Goal: Task Accomplishment & Management: Manage account settings

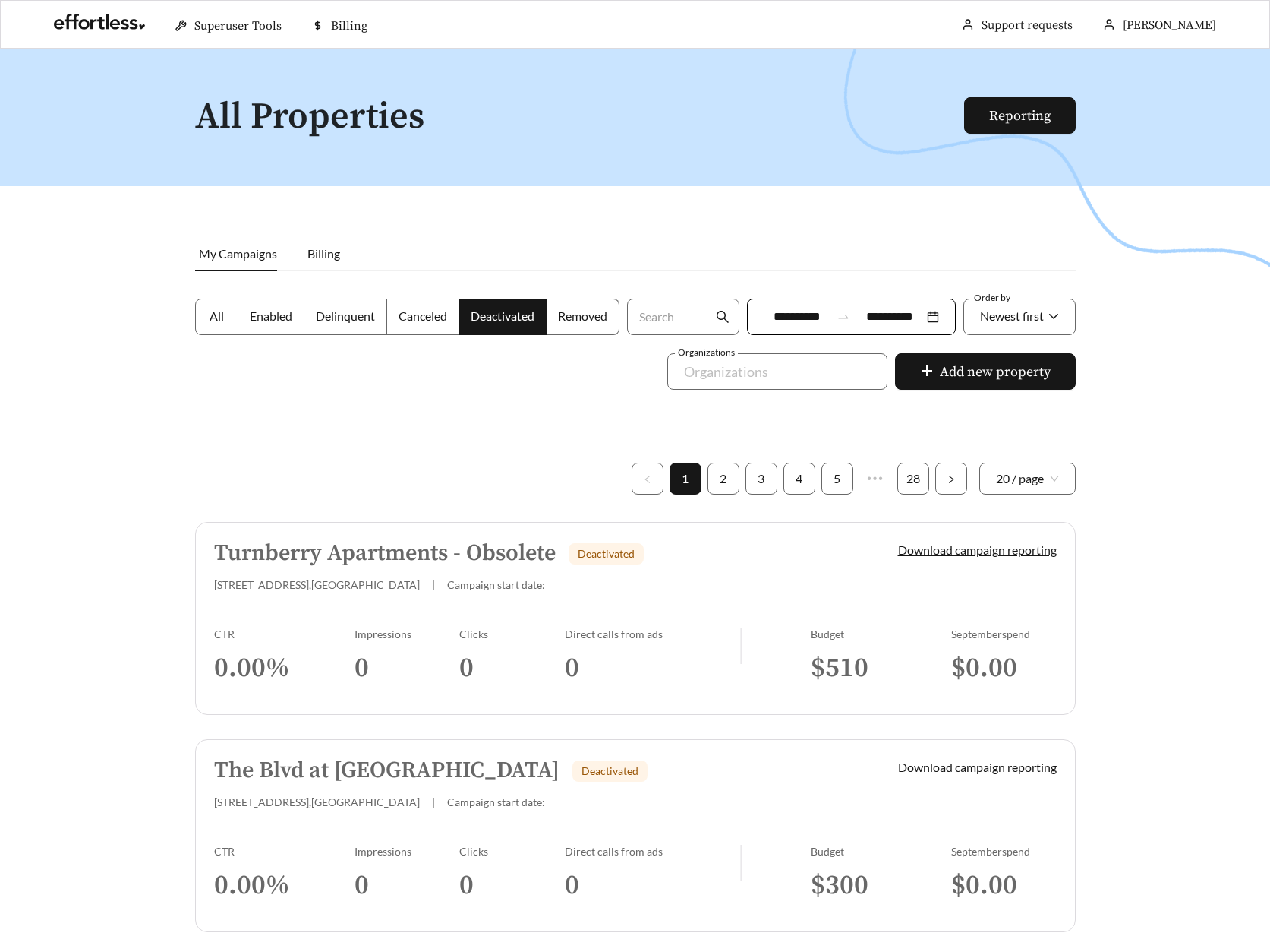
click at [490, 453] on div at bounding box center [635, 524] width 1270 height 952
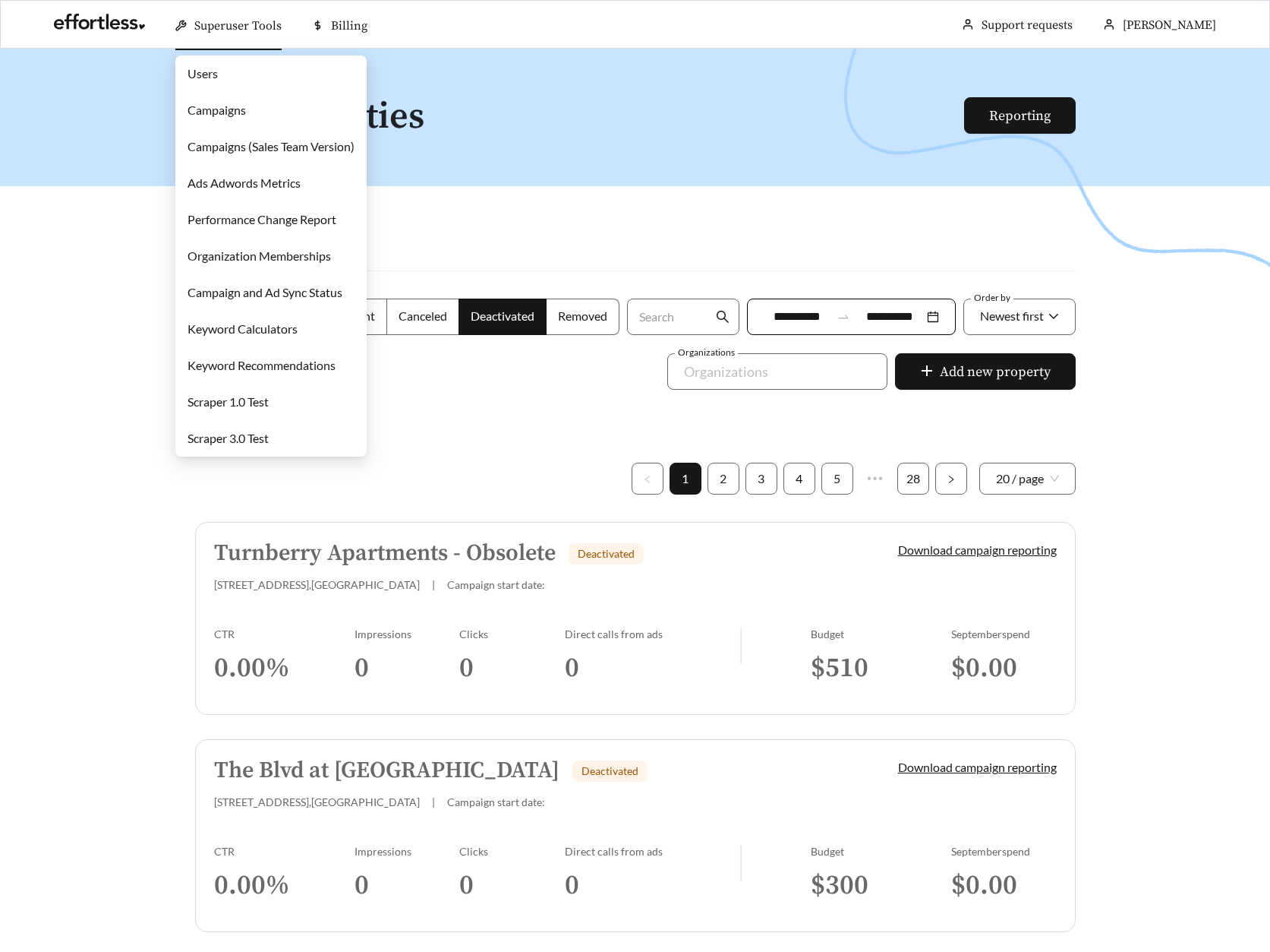
click at [233, 103] on link "Campaigns" at bounding box center [216, 110] width 58 height 15
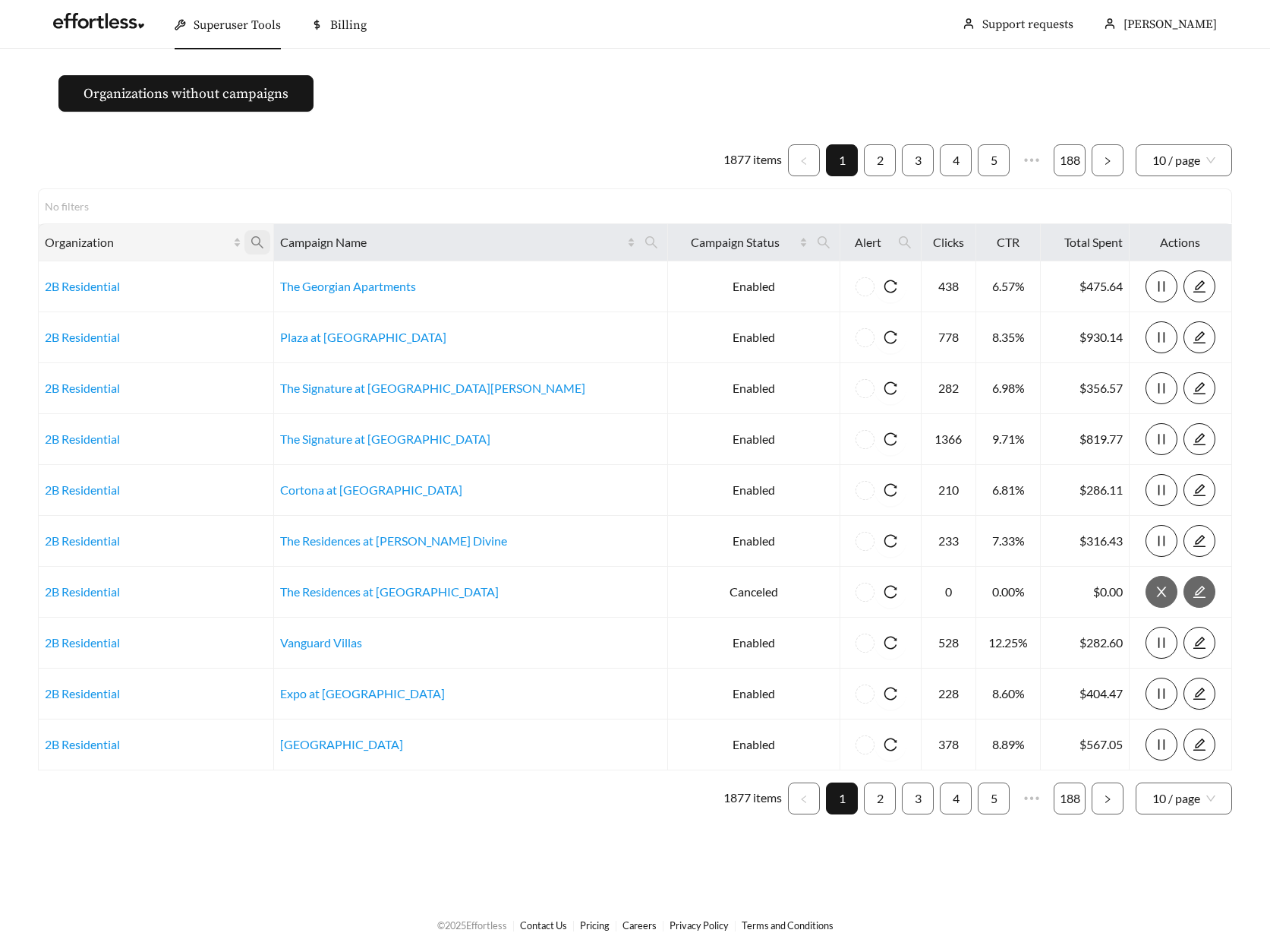
click at [264, 246] on icon "search" at bounding box center [257, 243] width 14 height 14
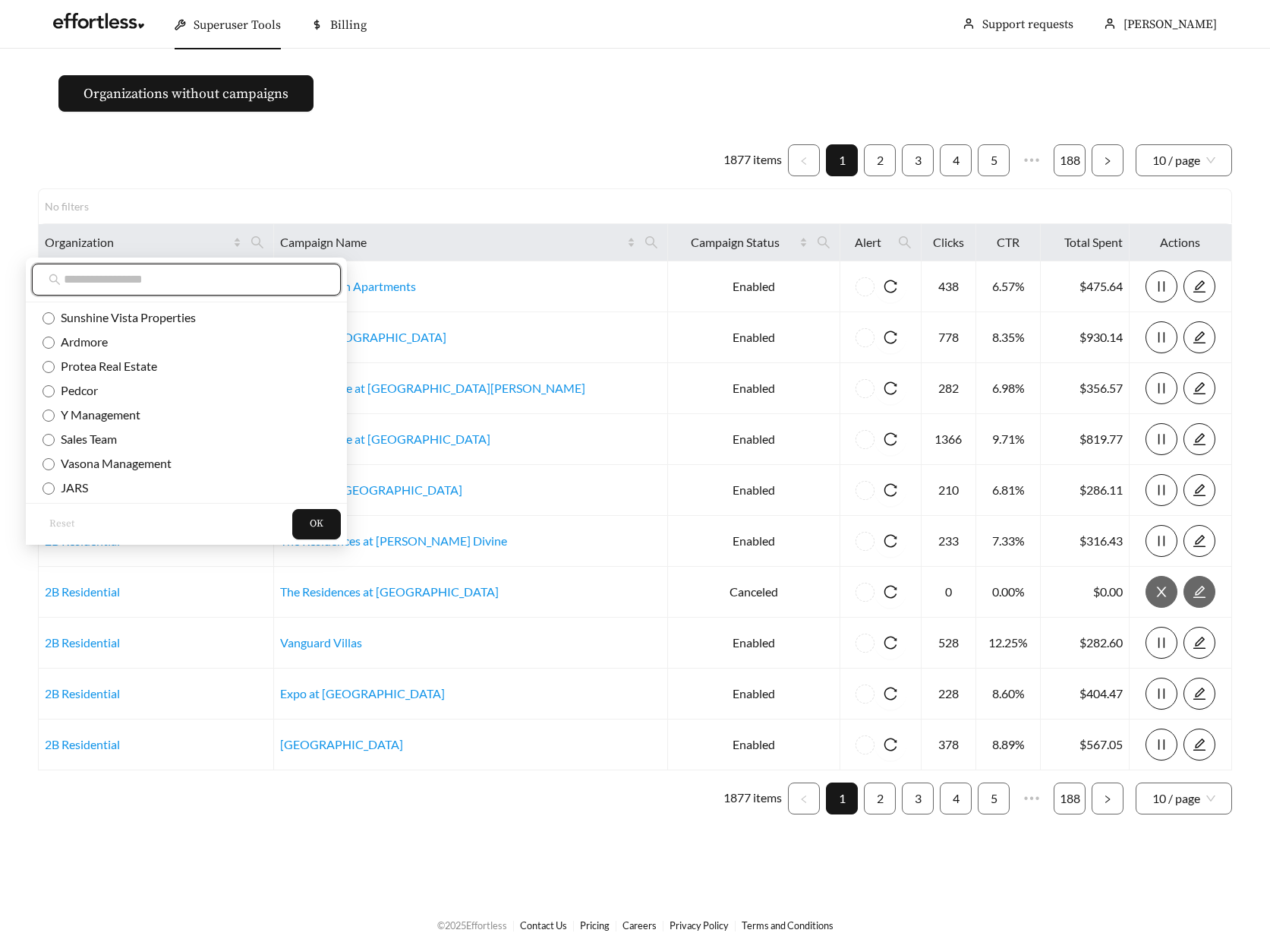
click at [155, 275] on input "text" at bounding box center [194, 279] width 260 height 18
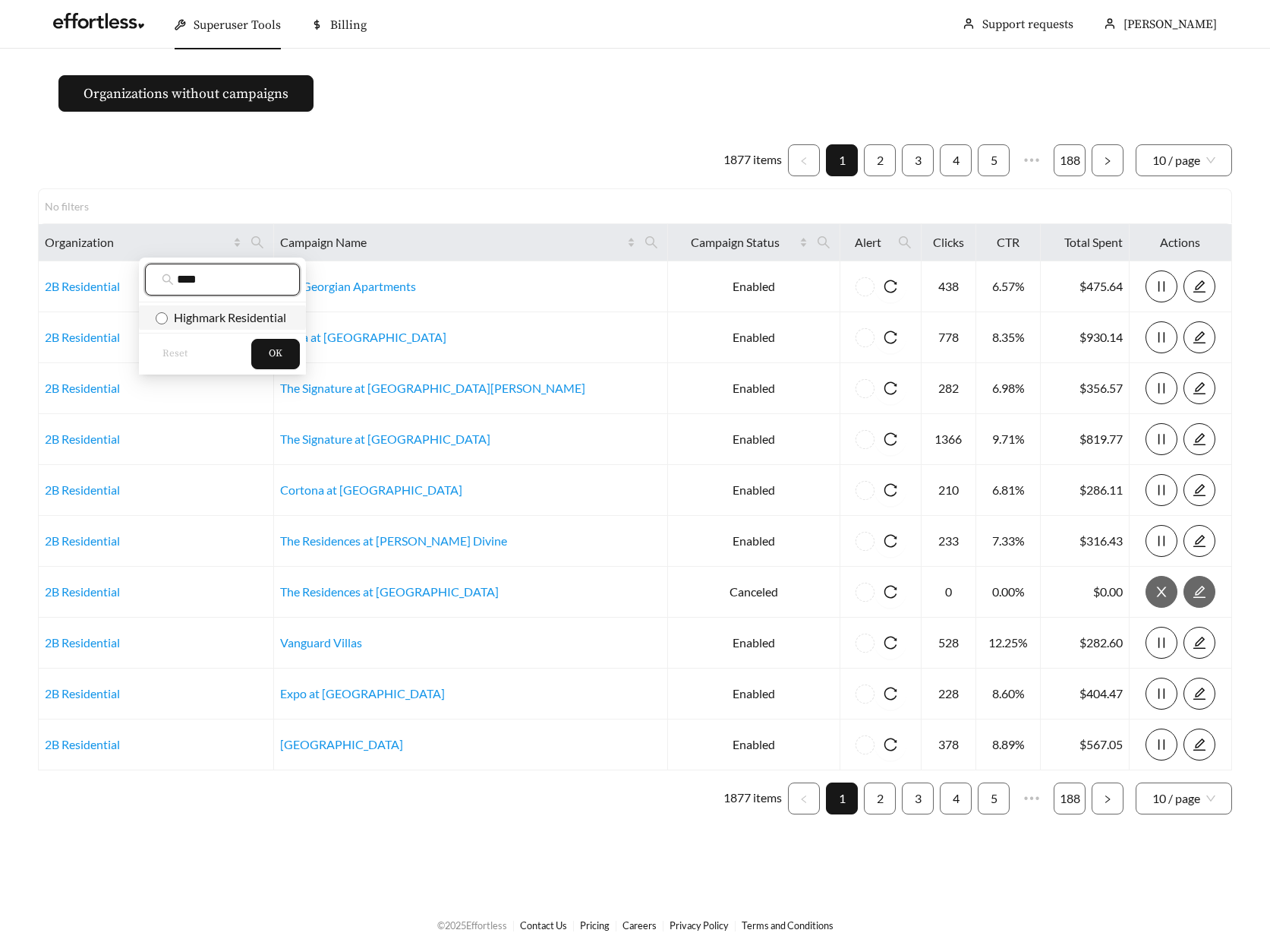
type input "****"
click at [183, 316] on span "Highmark Residential" at bounding box center [227, 316] width 118 height 15
click at [264, 342] on button "OK" at bounding box center [276, 353] width 49 height 30
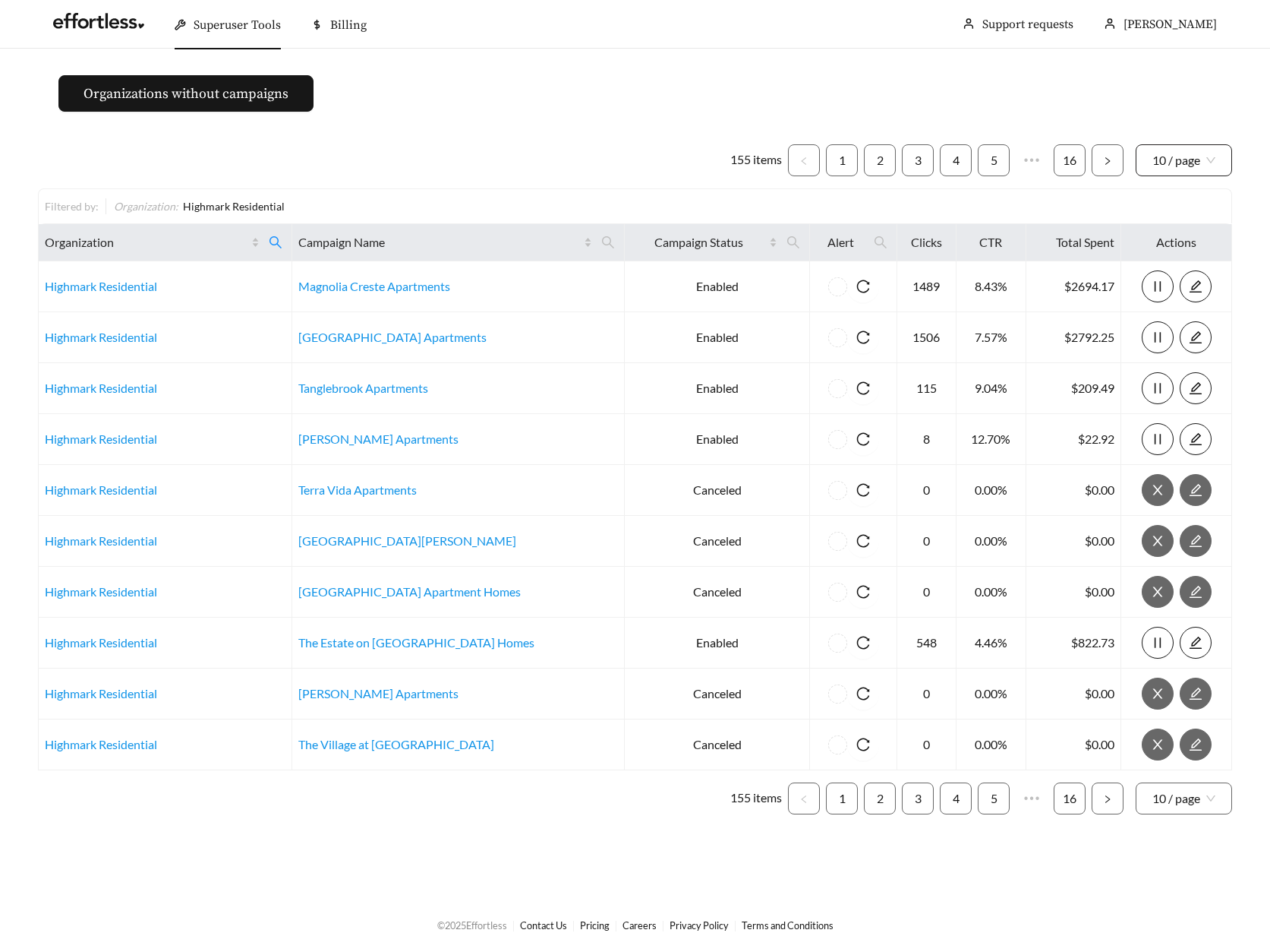
click at [1189, 166] on span "10 / page" at bounding box center [1184, 159] width 63 height 30
click at [1183, 267] on div "100 / page" at bounding box center [1185, 267] width 64 height 16
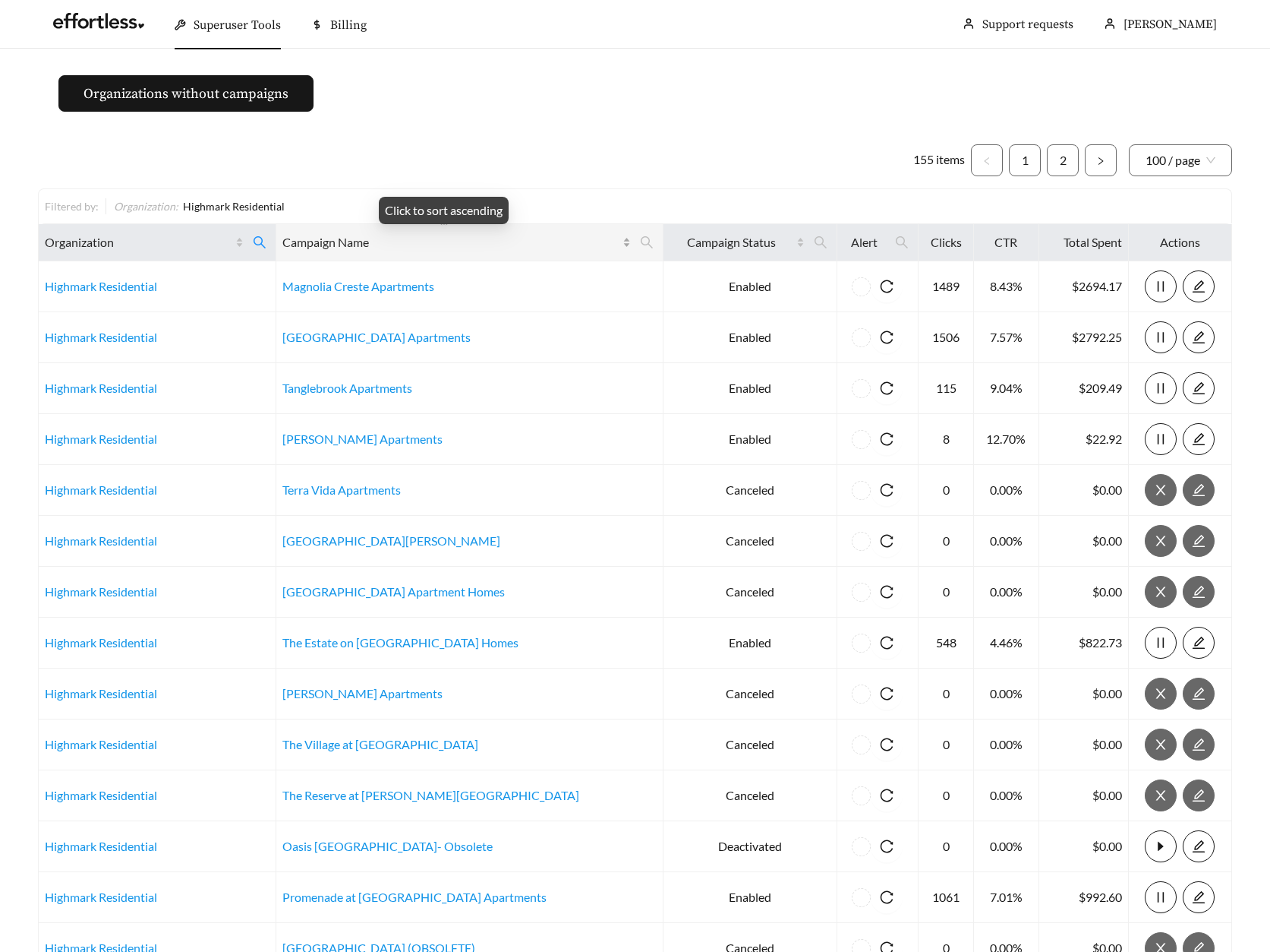
click at [371, 239] on span "Campaign Name" at bounding box center [450, 242] width 337 height 18
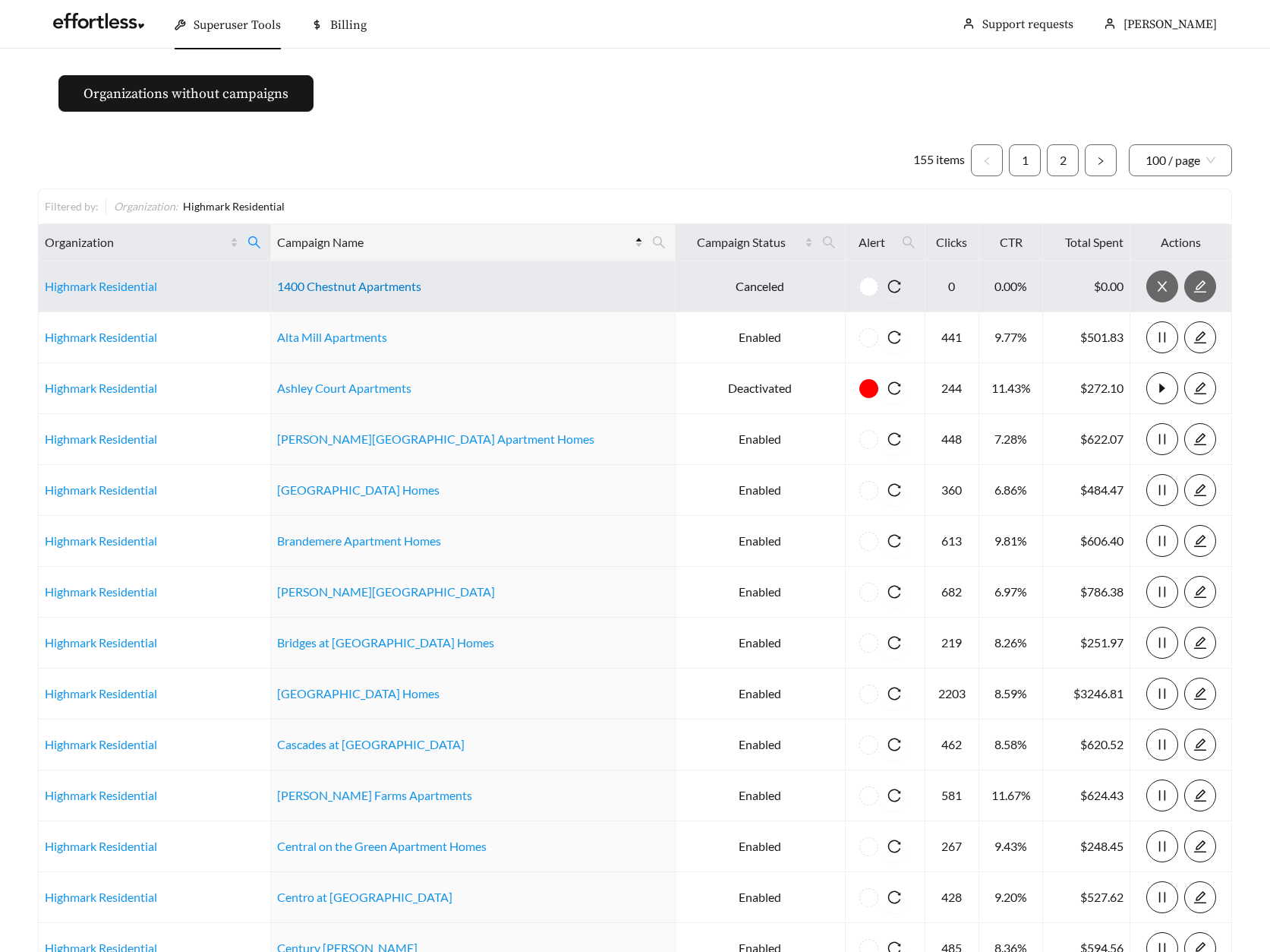
click at [349, 283] on link "1400 Chestnut Apartments" at bounding box center [349, 285] width 145 height 15
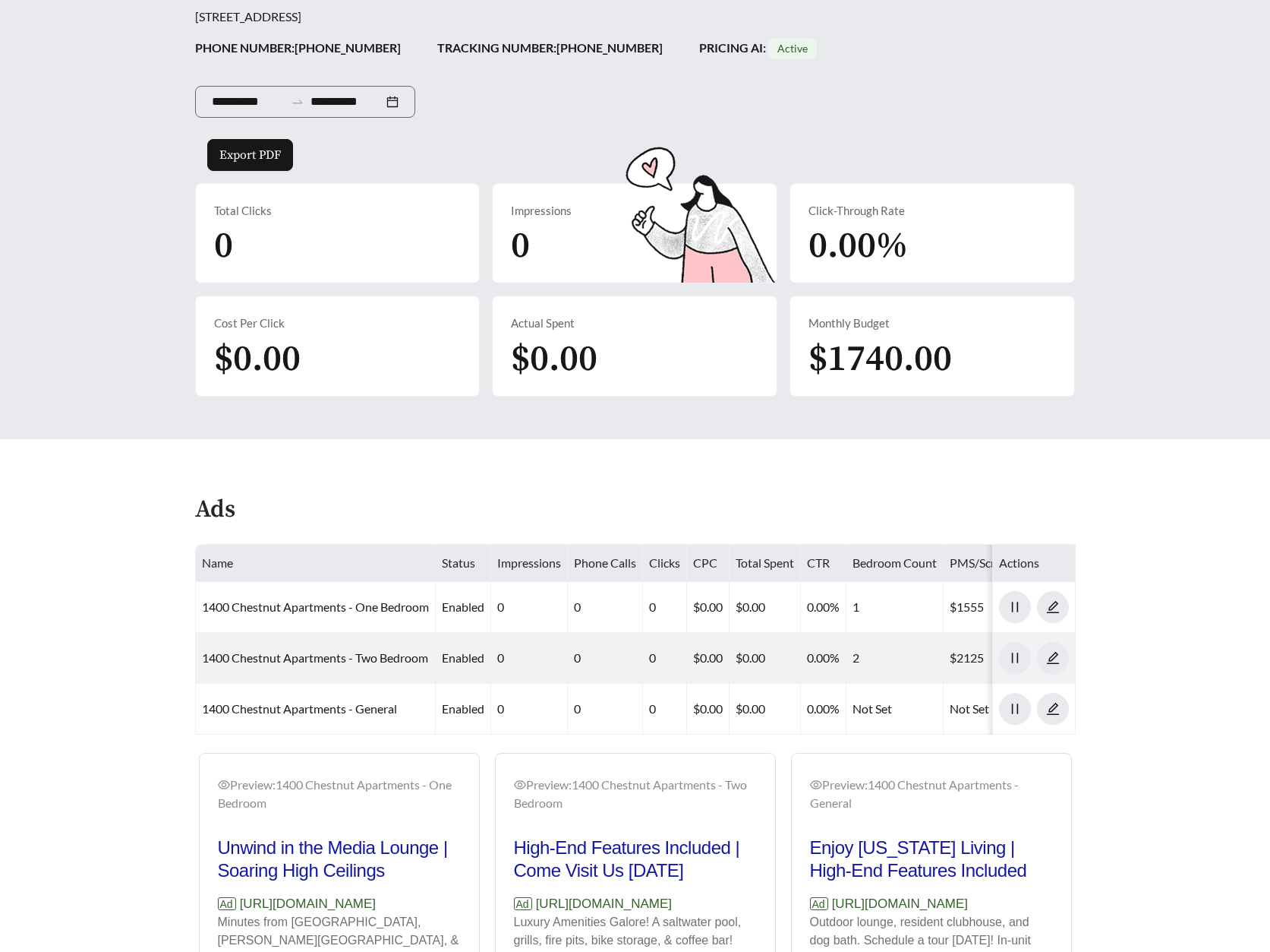
scroll to position [377, 0]
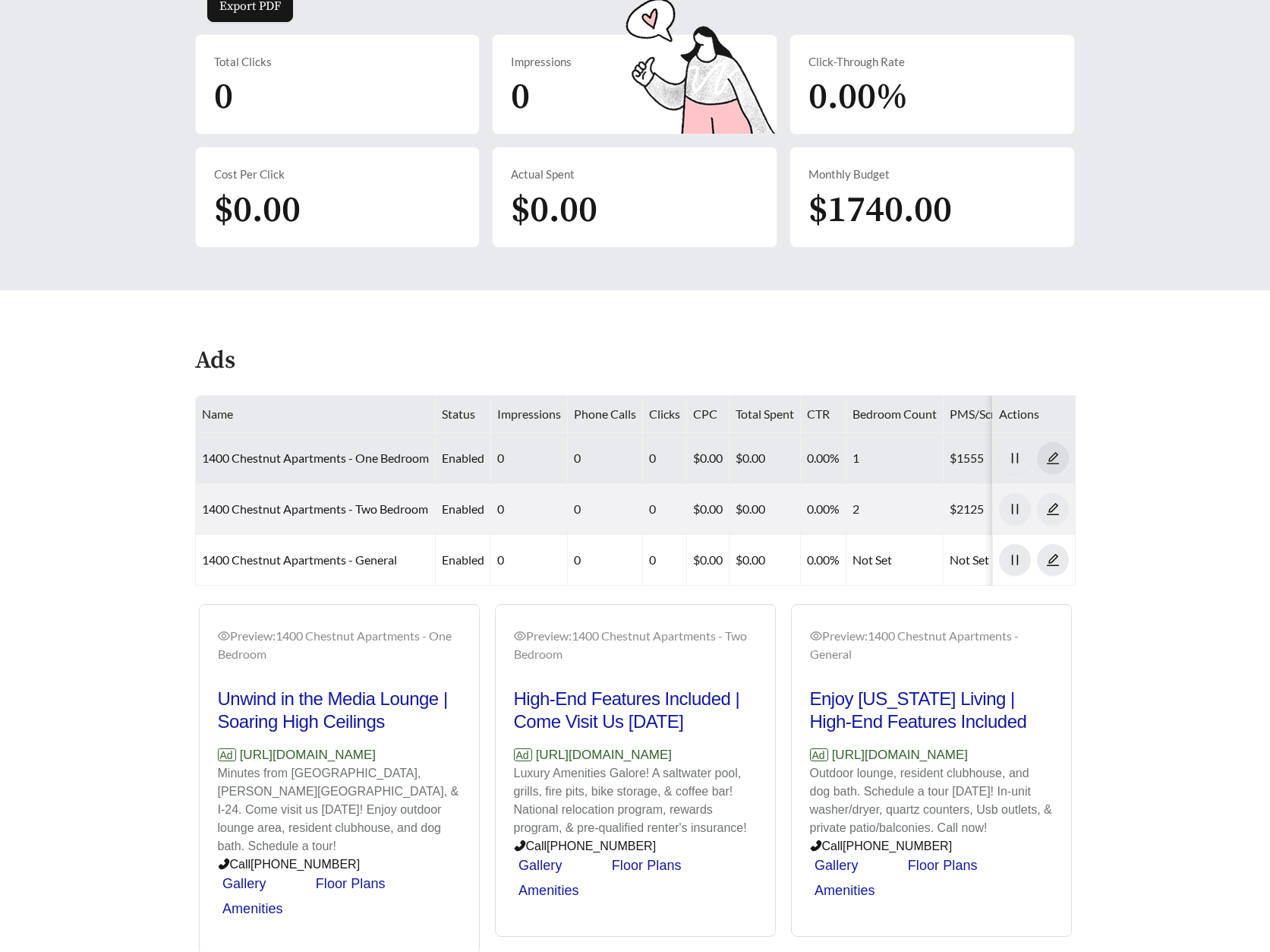
click at [1058, 456] on icon "edit" at bounding box center [1053, 458] width 14 height 14
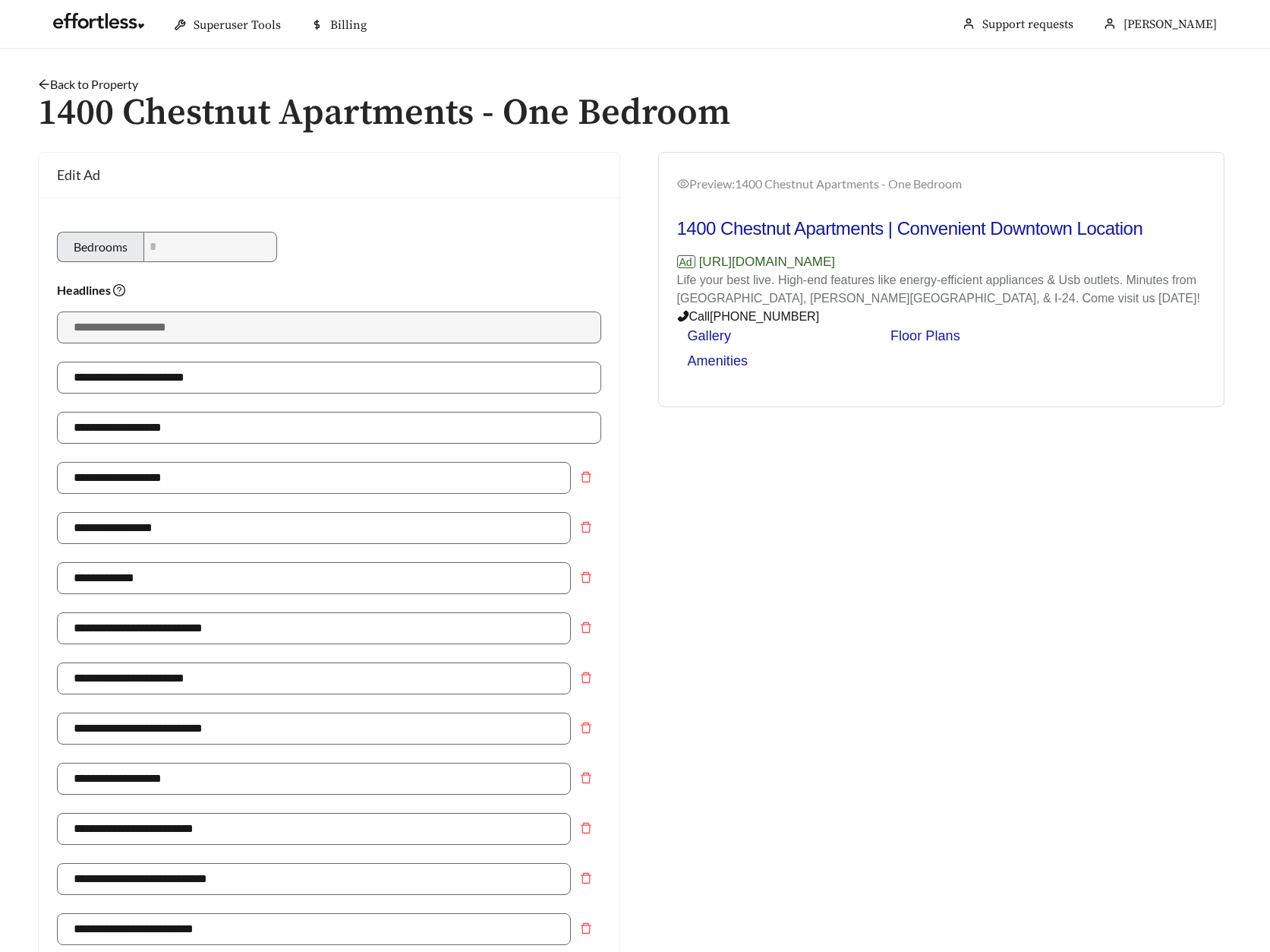
click at [41, 83] on icon "arrow-left" at bounding box center [44, 84] width 10 height 10
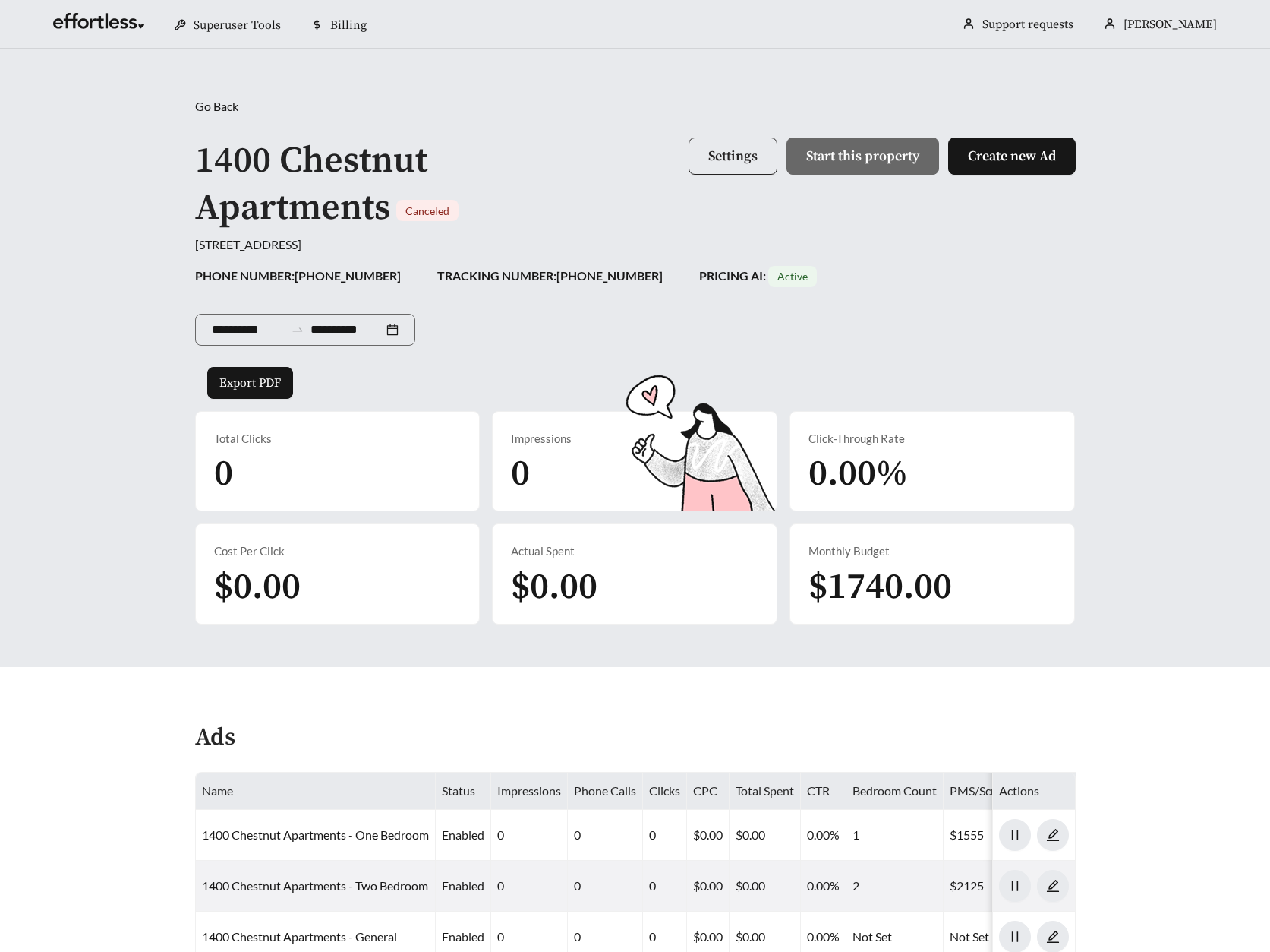
click at [726, 160] on span "Settings" at bounding box center [733, 156] width 49 height 17
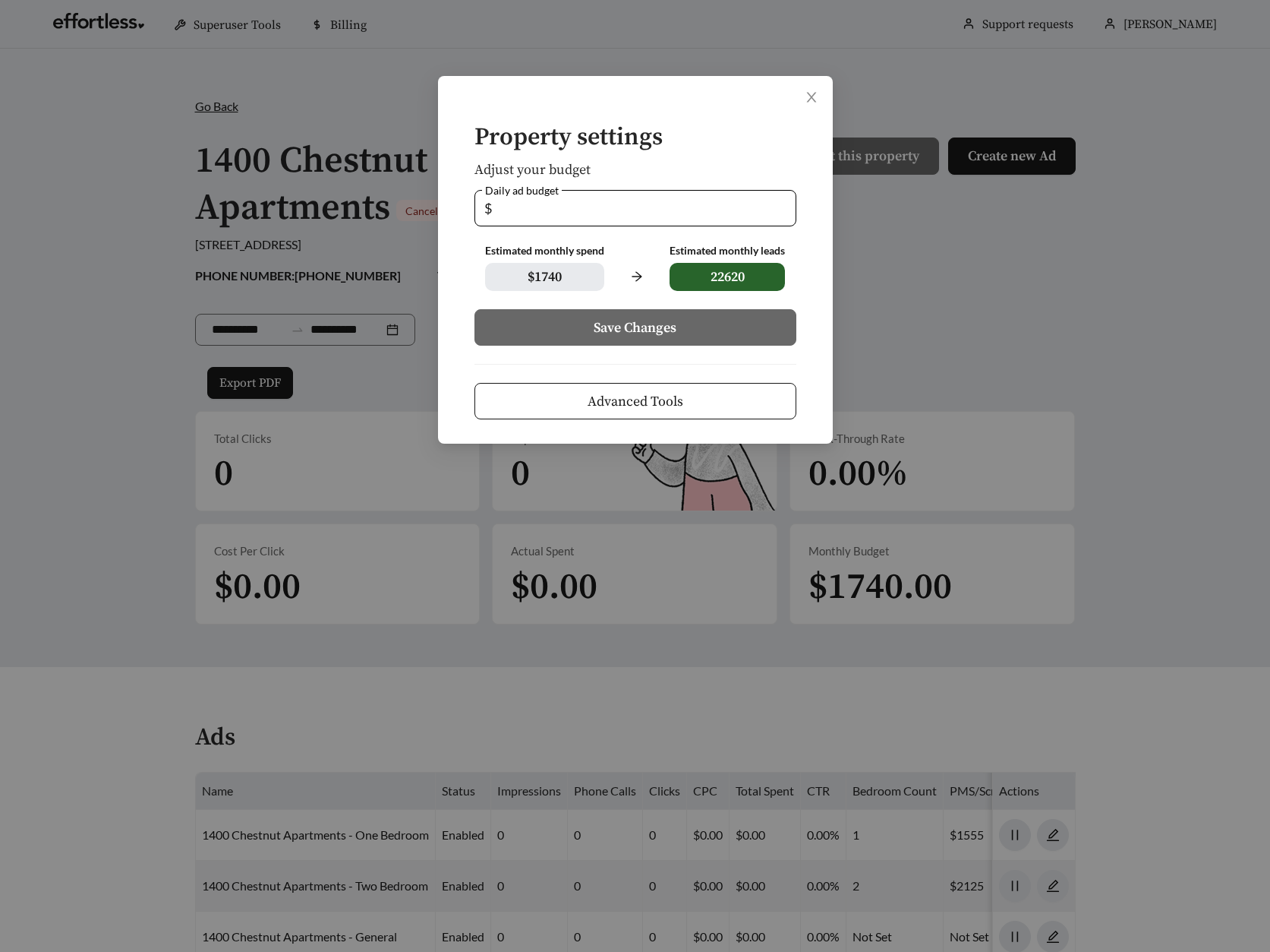
click at [625, 410] on span "Advanced Tools" at bounding box center [635, 401] width 96 height 20
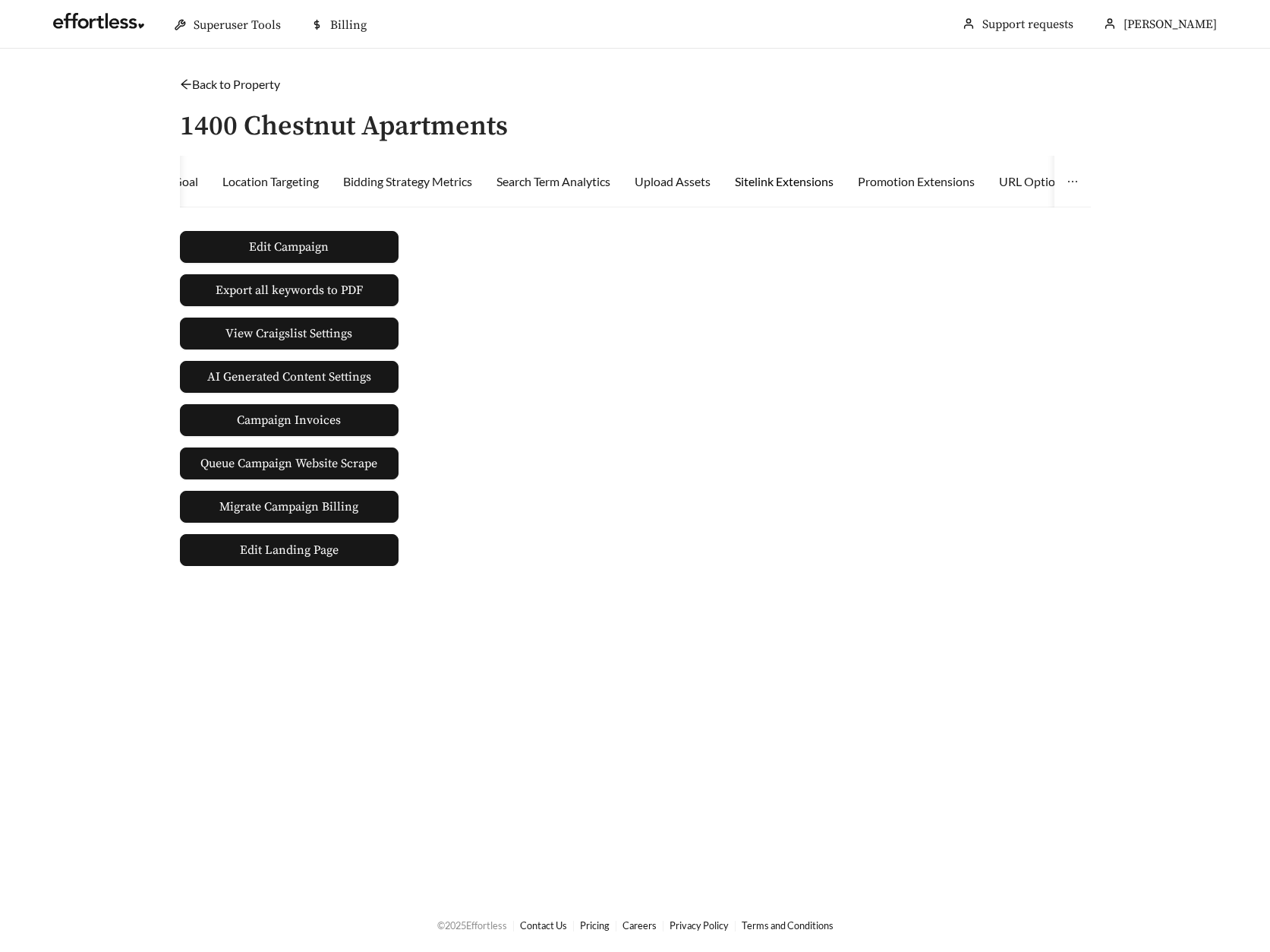
click at [766, 187] on div "Sitelink Extensions" at bounding box center [785, 181] width 99 height 18
